Goal: Task Accomplishment & Management: Manage account settings

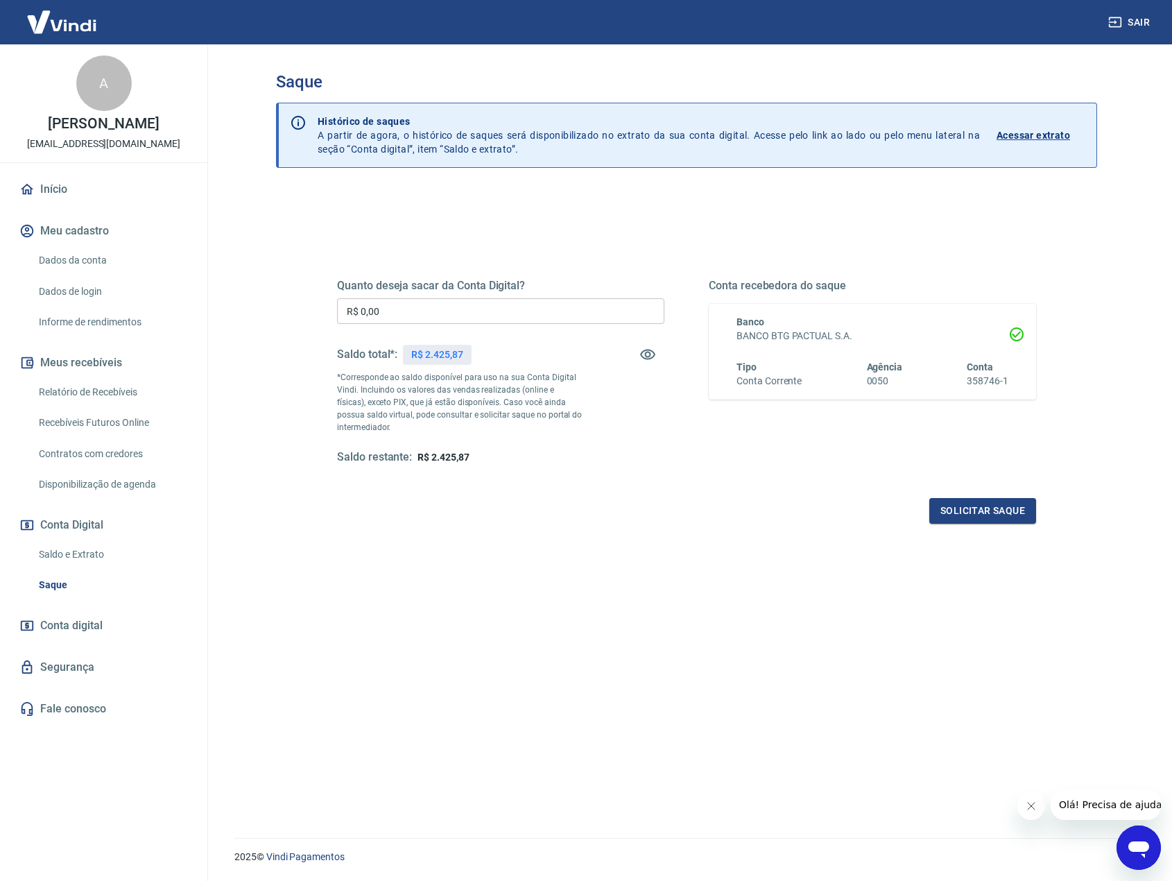
drag, startPoint x: 544, startPoint y: 456, endPoint x: 487, endPoint y: 407, distance: 75.2
click at [543, 456] on div "Saldo restante: R$ 2.425,87" at bounding box center [500, 457] width 327 height 15
drag, startPoint x: 442, startPoint y: 321, endPoint x: 187, endPoint y: 284, distance: 257.9
click at [234, 293] on main "Saque Histórico de saques A partir de agora, o histórico de saques será disponi…" at bounding box center [686, 462] width 971 height 836
type input "R$ 2.425,00"
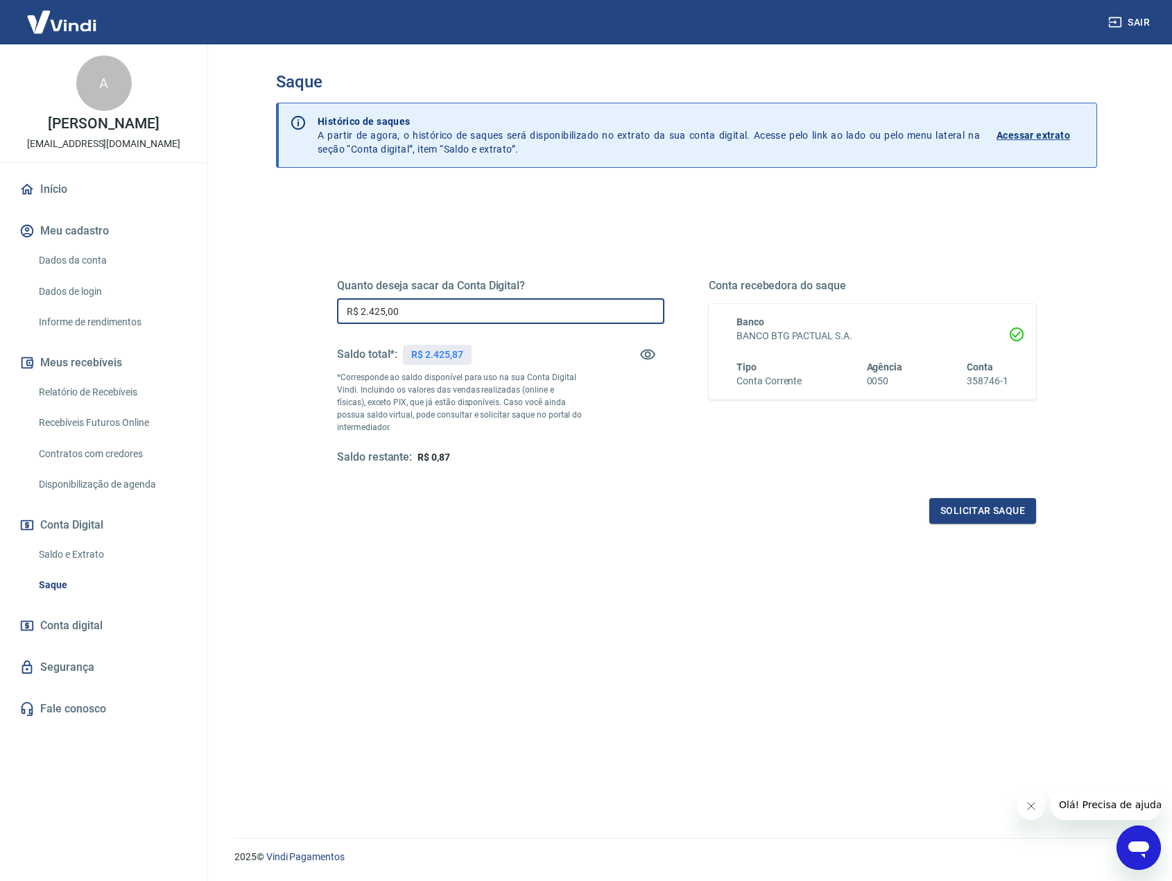
drag, startPoint x: 866, startPoint y: 613, endPoint x: 909, endPoint y: 562, distance: 66.9
click at [865, 613] on div "Quanto deseja sacar da Conta Digital? R$ 2.425,00 ​ Saldo total*: R$ 2.425,87 *…" at bounding box center [686, 556] width 821 height 732
click at [1003, 512] on button "Solicitar saque" at bounding box center [982, 511] width 107 height 26
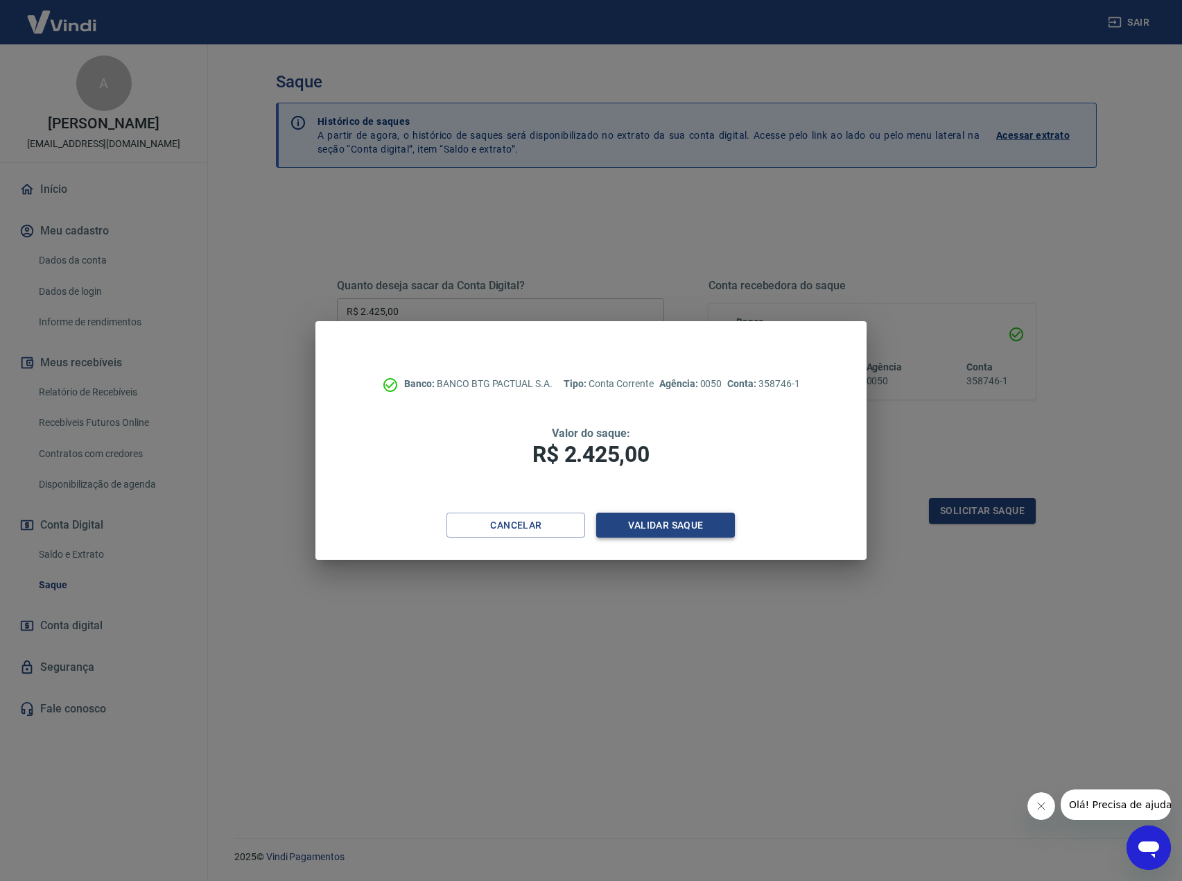
click at [693, 521] on button "Validar saque" at bounding box center [665, 525] width 139 height 26
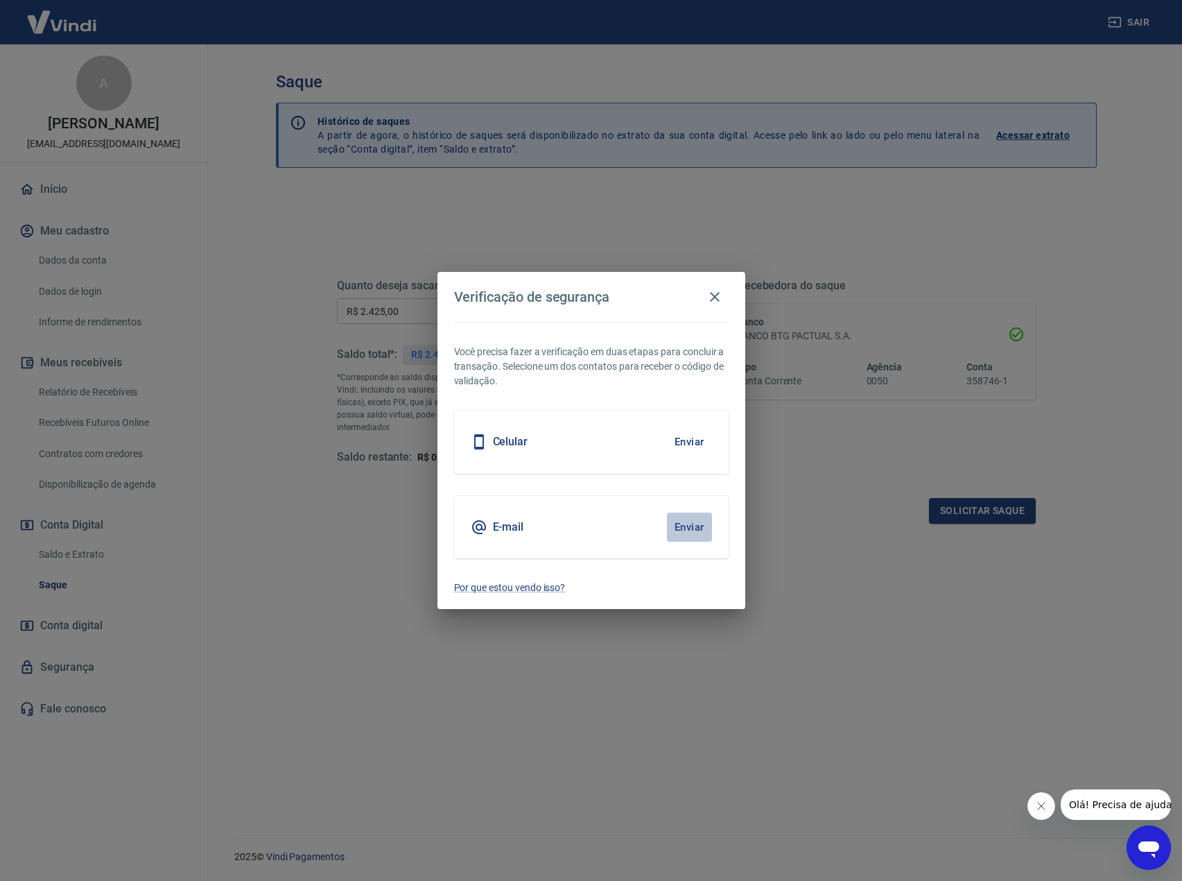
click at [709, 525] on button "Enviar" at bounding box center [689, 526] width 45 height 29
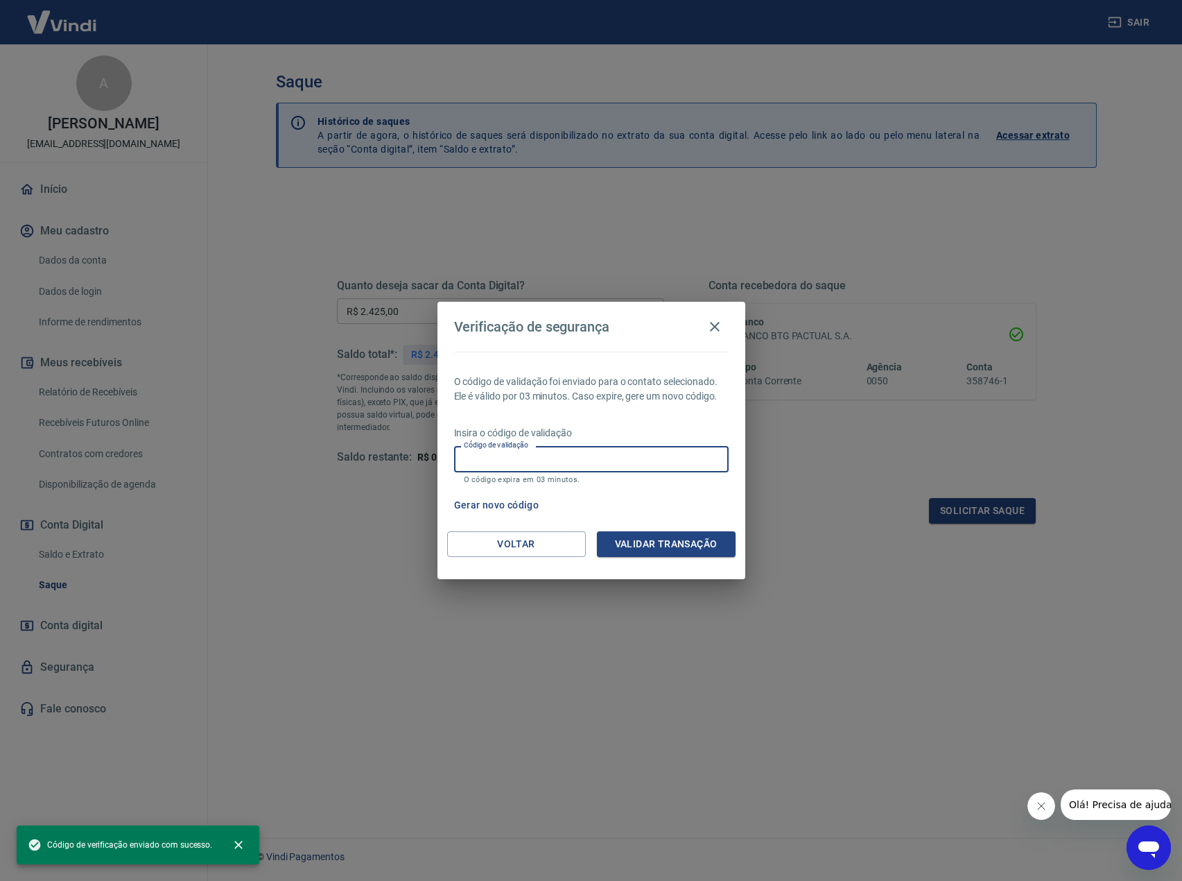
click at [572, 462] on input "Código de validação" at bounding box center [591, 459] width 275 height 26
paste input "918472"
type input "918472"
click at [640, 544] on button "Validar transação" at bounding box center [666, 544] width 139 height 26
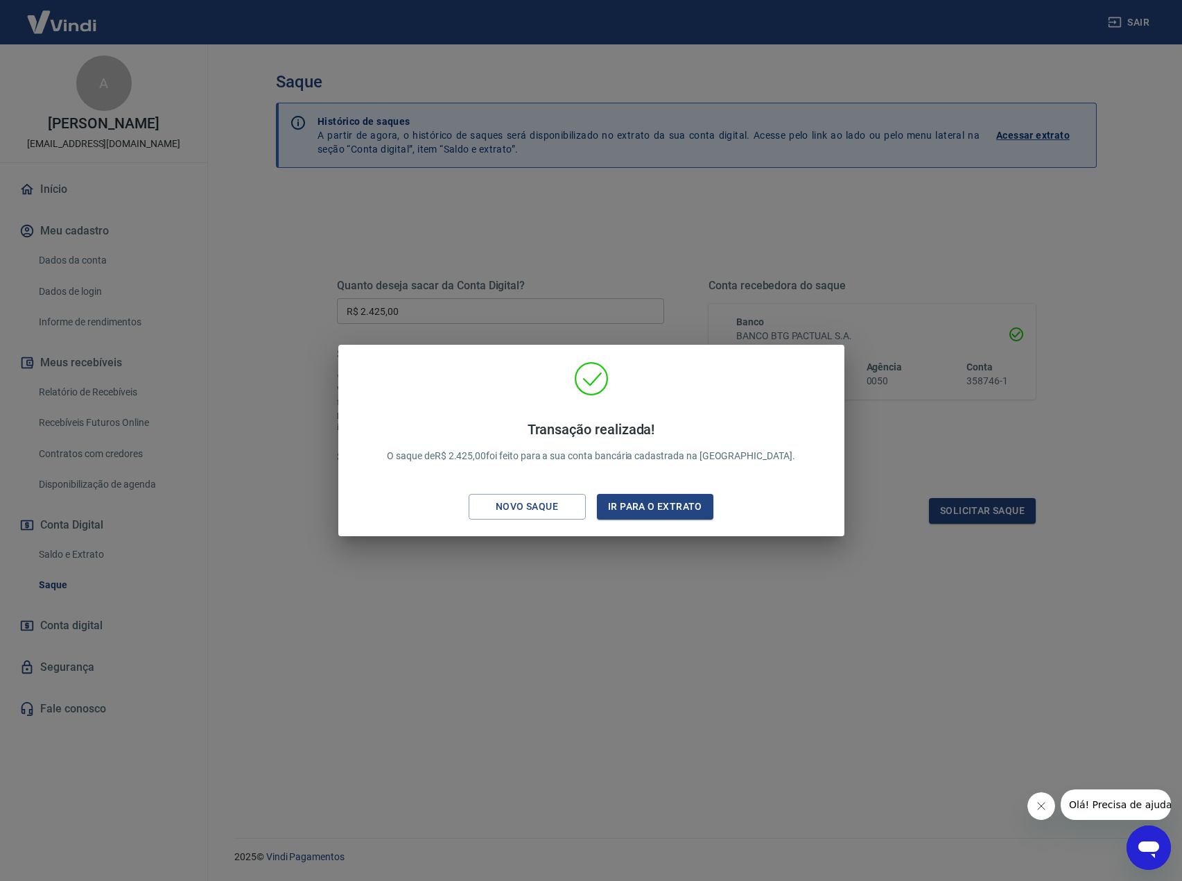
drag, startPoint x: 610, startPoint y: 676, endPoint x: 610, endPoint y: 666, distance: 10.4
click at [610, 666] on div "Transação realizada! O saque de R$ 2.425,00 foi feito para a sua conta bancária…" at bounding box center [591, 440] width 1182 height 881
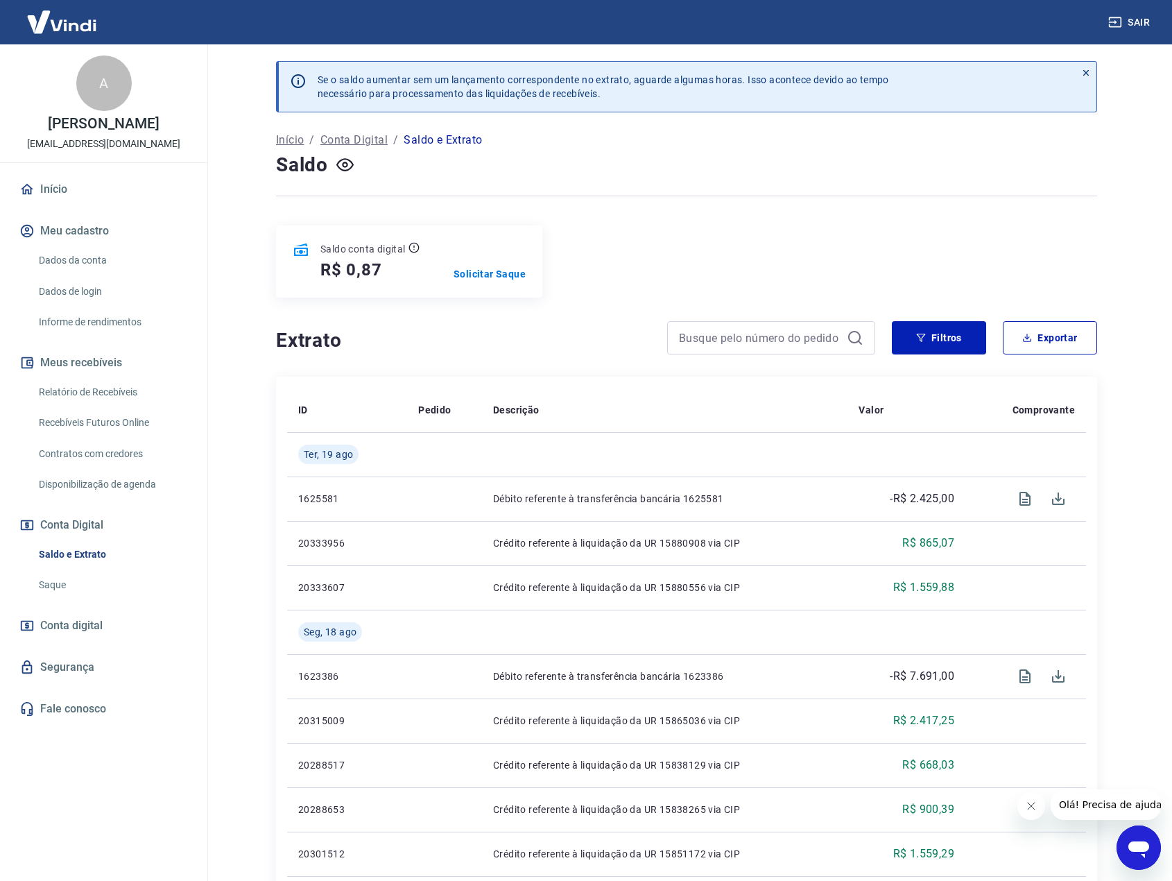
click at [652, 312] on div "Se o saldo aumentar sem um lançamento correspondente no extrato, aguarde alguma…" at bounding box center [686, 851] width 854 height 1614
click at [628, 252] on div "Saldo conta digital R$ 0,87 Solicitar Saque" at bounding box center [686, 261] width 821 height 72
click at [665, 173] on div "Saldo" at bounding box center [686, 165] width 821 height 28
click at [727, 234] on div "Saldo conta digital R$ 0,87 Solicitar Saque" at bounding box center [686, 261] width 821 height 72
drag, startPoint x: 659, startPoint y: 200, endPoint x: 638, endPoint y: 184, distance: 26.2
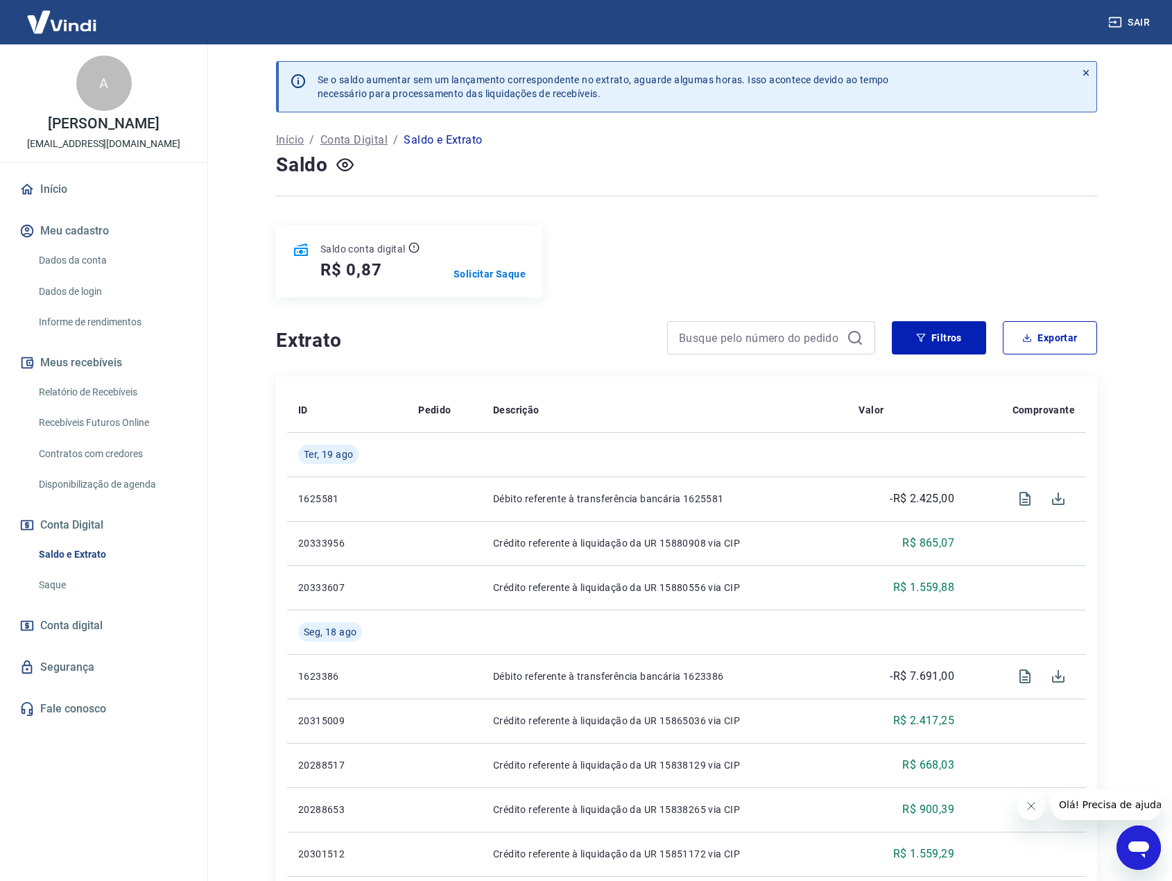
click at [656, 199] on div at bounding box center [686, 196] width 821 height 34
click at [627, 164] on div "Saldo" at bounding box center [686, 165] width 821 height 28
